Goal: Information Seeking & Learning: Learn about a topic

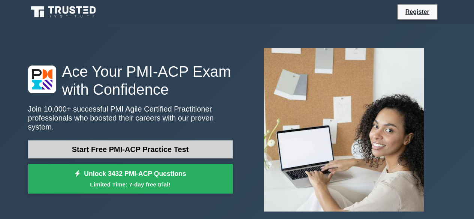
click at [157, 145] on link "Start Free PMI-ACP Practice Test" at bounding box center [130, 149] width 204 height 18
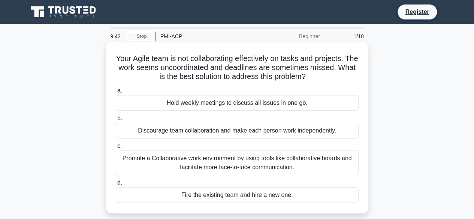
click at [234, 104] on div "Hold weekly meetings to discuss all issues in one go." at bounding box center [237, 103] width 243 height 16
click at [116, 93] on input "a. Hold weekly meetings to discuss all issues in one go." at bounding box center [116, 90] width 0 height 5
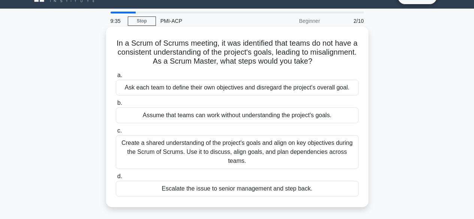
scroll to position [14, 0]
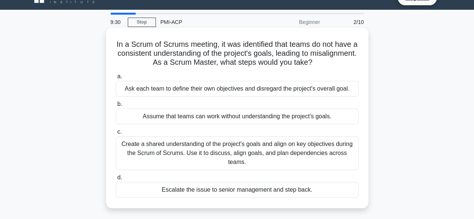
click at [269, 91] on div "Ask each team to define their own objectives and disregard the project's overal…" at bounding box center [237, 89] width 243 height 16
click at [116, 79] on input "a. Ask each team to define their own objectives and disregard the project's ove…" at bounding box center [116, 76] width 0 height 5
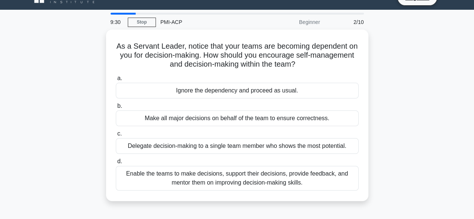
scroll to position [0, 0]
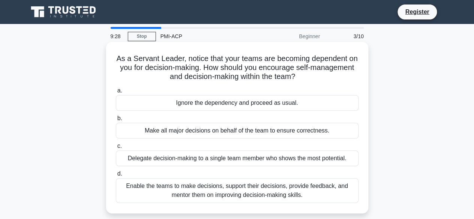
click at [267, 104] on div "Ignore the dependency and proceed as usual." at bounding box center [237, 103] width 243 height 16
click at [116, 93] on input "a. Ignore the dependency and proceed as usual." at bounding box center [116, 90] width 0 height 5
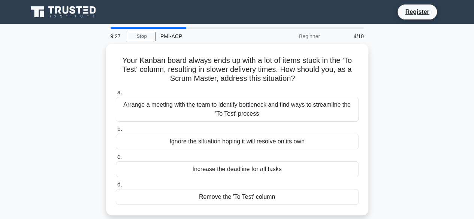
click at [267, 104] on div "Arrange a meeting with the team to identify bottleneck and find ways to streaml…" at bounding box center [237, 109] width 243 height 25
click at [116, 95] on input "a. Arrange a meeting with the team to identify bottleneck and find ways to stre…" at bounding box center [116, 92] width 0 height 5
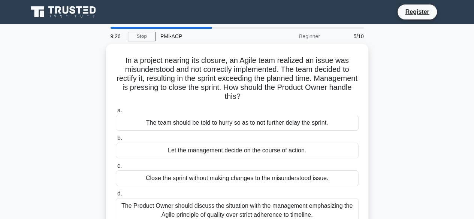
click at [267, 104] on div "a. The team should be told to hurry so as to not further delay the sprint. b. L…" at bounding box center [237, 164] width 252 height 120
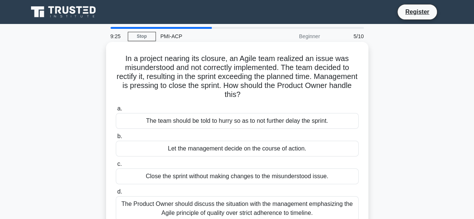
click at [267, 121] on div "The team should be told to hurry so as to not further delay the sprint." at bounding box center [237, 121] width 243 height 16
click at [116, 111] on input "a. The team should be told to hurry so as to not further delay the sprint." at bounding box center [116, 108] width 0 height 5
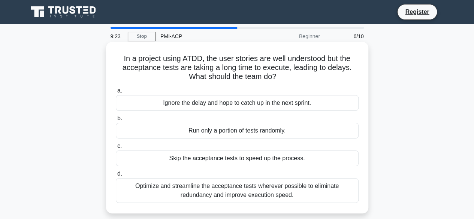
click at [264, 100] on div "Ignore the delay and hope to catch up in the next sprint." at bounding box center [237, 103] width 243 height 16
click at [116, 93] on input "a. Ignore the delay and hope to catch up in the next sprint." at bounding box center [116, 90] width 0 height 5
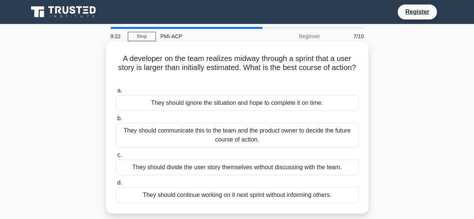
click at [264, 101] on div "They should ignore the situation and hope to complete it on time." at bounding box center [237, 103] width 243 height 16
click at [116, 93] on input "a. They should ignore the situation and hope to complete it on time." at bounding box center [116, 90] width 0 height 5
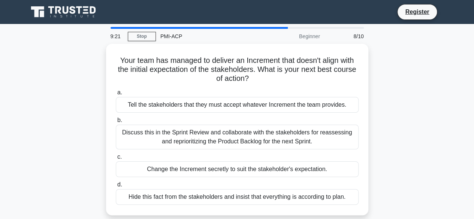
click at [264, 101] on div "Tell the stakeholders that they must accept whatever Increment the team provide…" at bounding box center [237, 105] width 243 height 16
click at [116, 95] on input "a. Tell the stakeholders that they must accept whatever Increment the team prov…" at bounding box center [116, 92] width 0 height 5
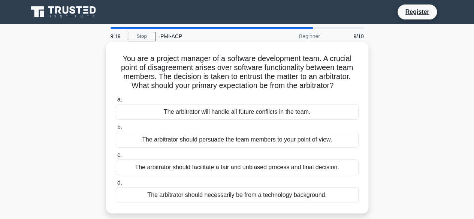
click at [264, 110] on div "The arbitrator will handle all future conflicts in the team." at bounding box center [237, 112] width 243 height 16
click at [116, 102] on input "a. The arbitrator will handle all future conflicts in the team." at bounding box center [116, 99] width 0 height 5
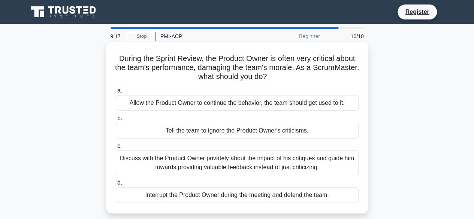
click at [262, 104] on div "Allow the Product Owner to continue the behavior, the team should get used to i…" at bounding box center [237, 103] width 243 height 16
click at [116, 93] on input "a. Allow the Product Owner to continue the behavior, the team should get used t…" at bounding box center [116, 90] width 0 height 5
